Goal: Task Accomplishment & Management: Complete application form

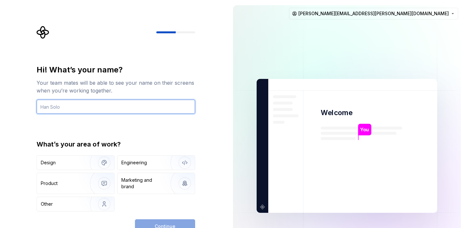
click at [158, 107] on input "text" at bounding box center [116, 107] width 158 height 14
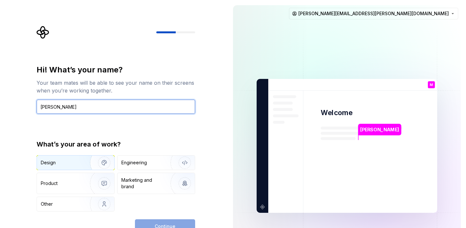
type input "Murugapandian"
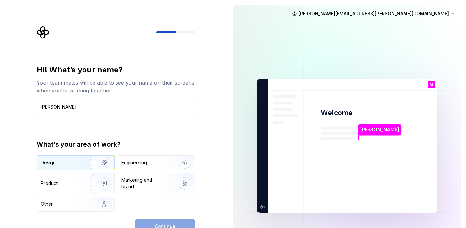
click at [75, 161] on div "Design" at bounding box center [61, 162] width 41 height 6
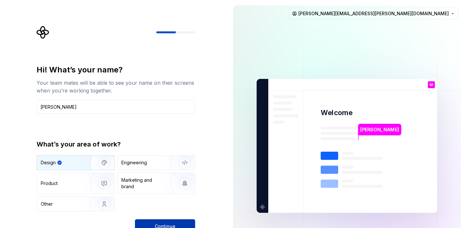
click at [177, 226] on button "Continue" at bounding box center [165, 226] width 60 height 14
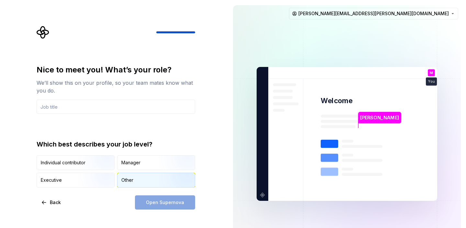
click at [134, 182] on div "Other" at bounding box center [155, 180] width 77 height 14
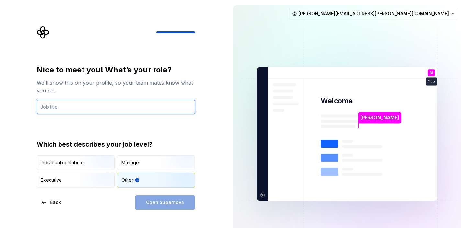
click at [70, 107] on input "text" at bounding box center [116, 107] width 158 height 14
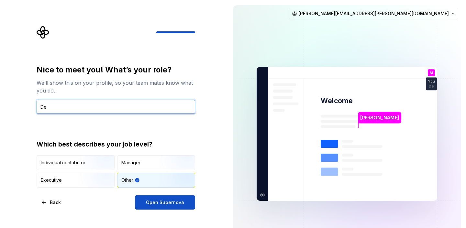
type input "D"
drag, startPoint x: 103, startPoint y: 104, endPoint x: 26, endPoint y: 104, distance: 77.6
click at [26, 104] on div "Nice to meet you! What’s your role? We’ll show this on your profile, so your te…" at bounding box center [114, 134] width 228 height 268
paste input "Team Lead - Digital Design"
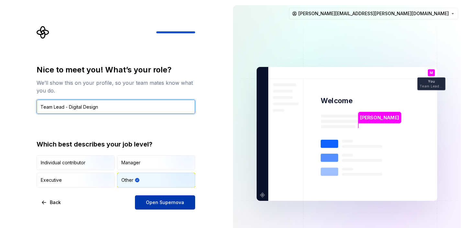
type input "Team Lead - Digital Design"
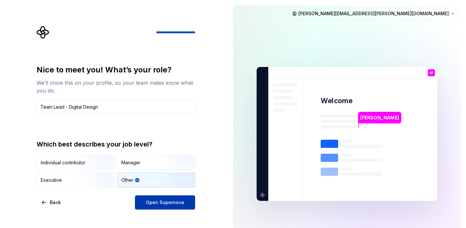
click at [182, 202] on span "Open Supernova" at bounding box center [165, 202] width 38 height 6
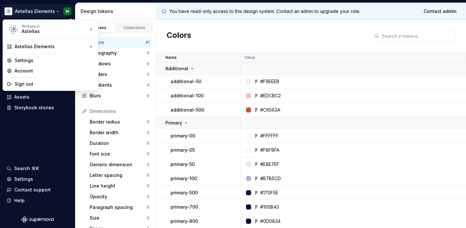
click at [68, 12] on html "Astellas Elements M Version Current draft Documentation Dataset Example brand (…" at bounding box center [233, 114] width 466 height 228
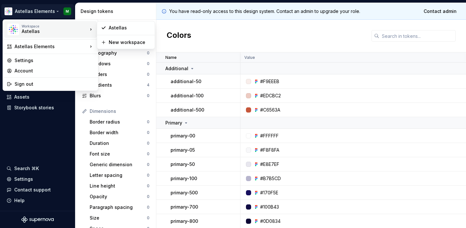
click at [91, 29] on icon at bounding box center [91, 30] width 1 height 2
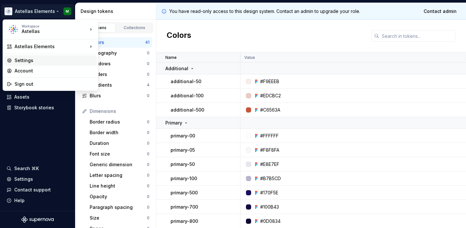
click at [48, 59] on div "Settings" at bounding box center [55, 60] width 80 height 6
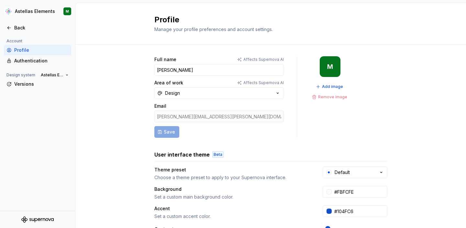
drag, startPoint x: 227, startPoint y: 115, endPoint x: 159, endPoint y: 114, distance: 67.6
click at [159, 114] on div "murugapandian.r@hogarth.com" at bounding box center [218, 117] width 129 height 12
